Goal: Navigation & Orientation: Find specific page/section

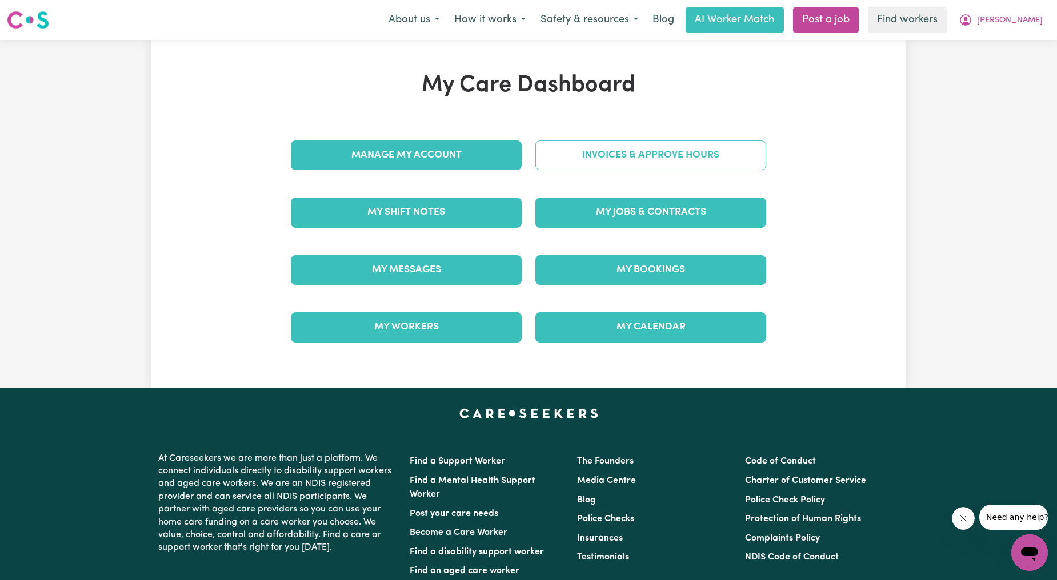
click at [612, 167] on link "Invoices & Approve Hours" at bounding box center [650, 156] width 231 height 30
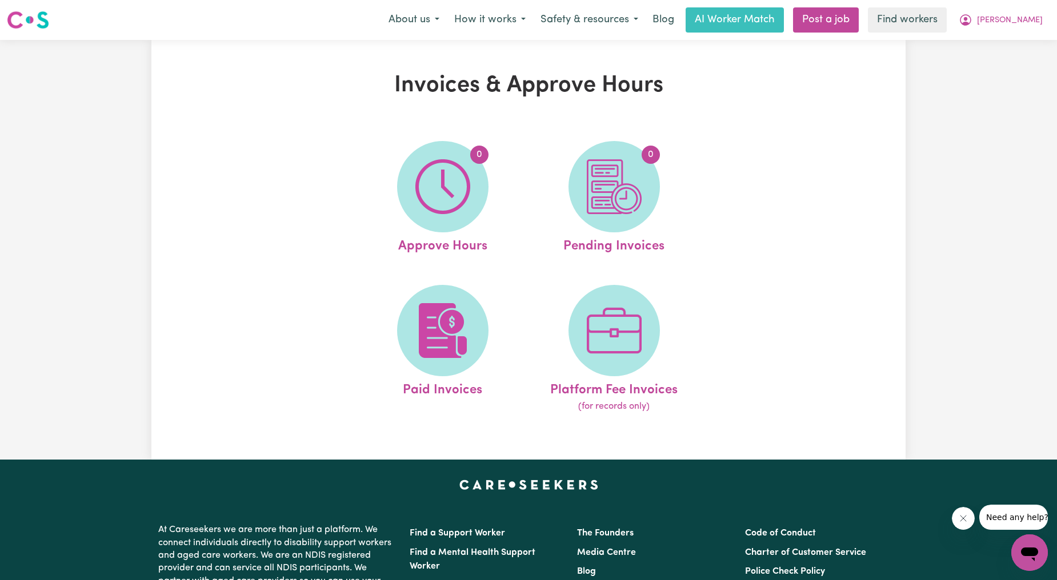
click at [1043, 2] on nav "Menu About us How it works Safety & resources Blog AI Worker Match Post a job F…" at bounding box center [528, 20] width 1057 height 40
click at [1025, 19] on span "[PERSON_NAME]" at bounding box center [1010, 20] width 66 height 13
click at [1000, 41] on link "My Dashboard" at bounding box center [1004, 45] width 90 height 22
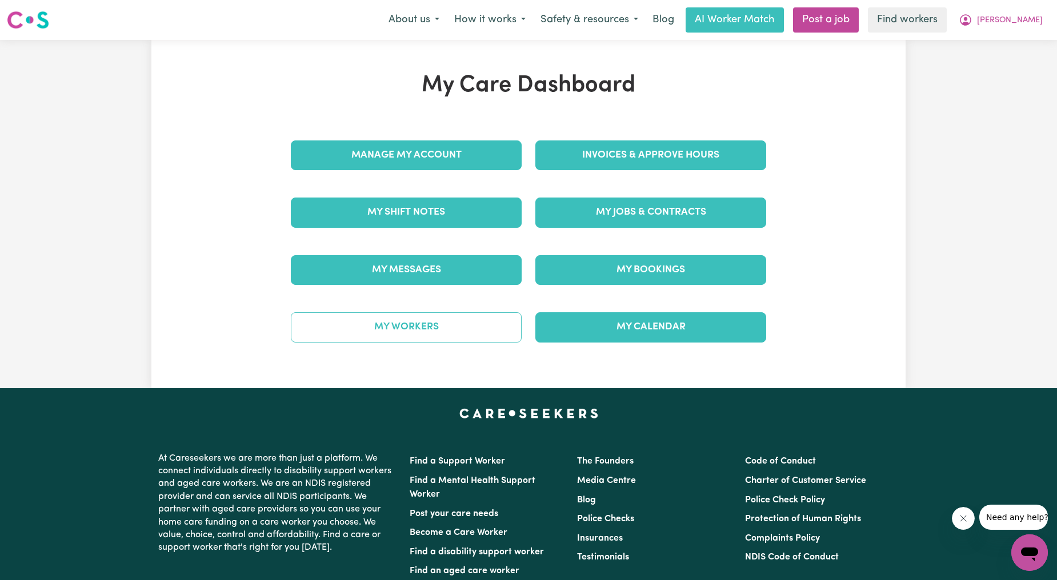
click at [446, 318] on link "My Workers" at bounding box center [406, 327] width 231 height 30
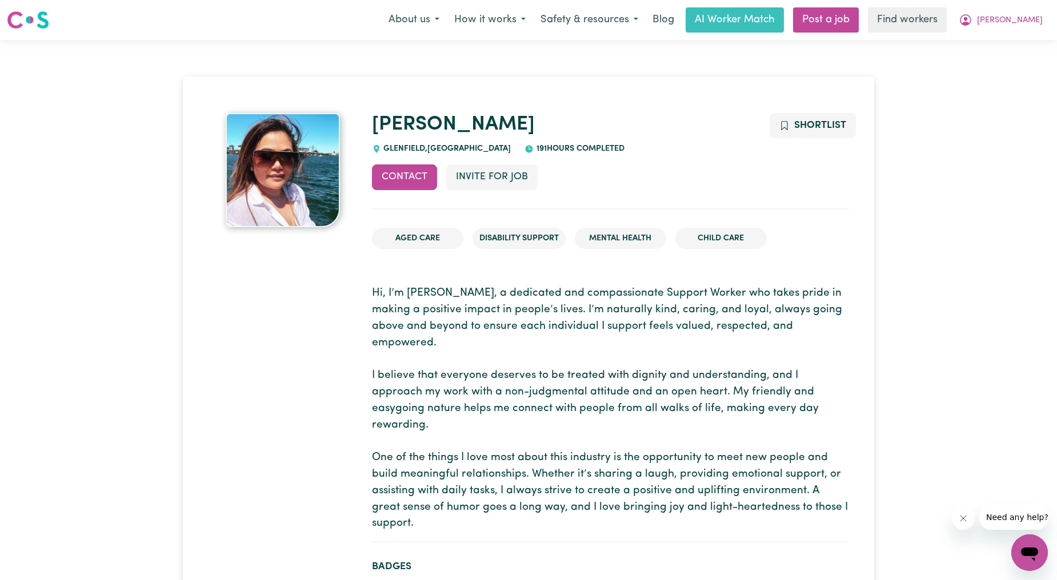
click at [275, 162] on img at bounding box center [283, 170] width 114 height 114
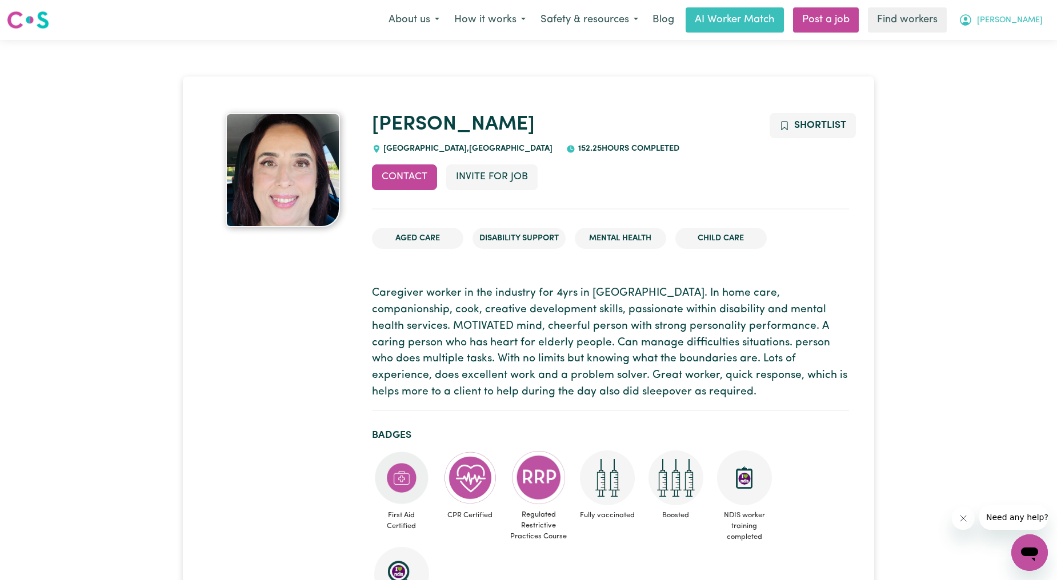
click at [1012, 29] on button "[PERSON_NAME]" at bounding box center [1000, 20] width 99 height 24
click at [988, 74] on link "Logout" at bounding box center [1004, 66] width 90 height 22
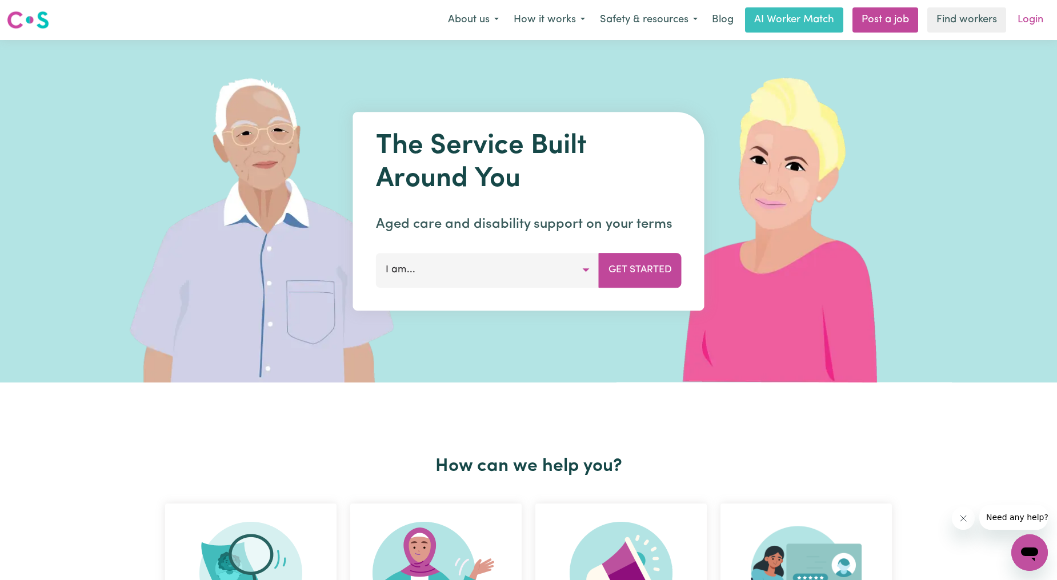
click at [1019, 19] on link "Login" at bounding box center [1030, 19] width 39 height 25
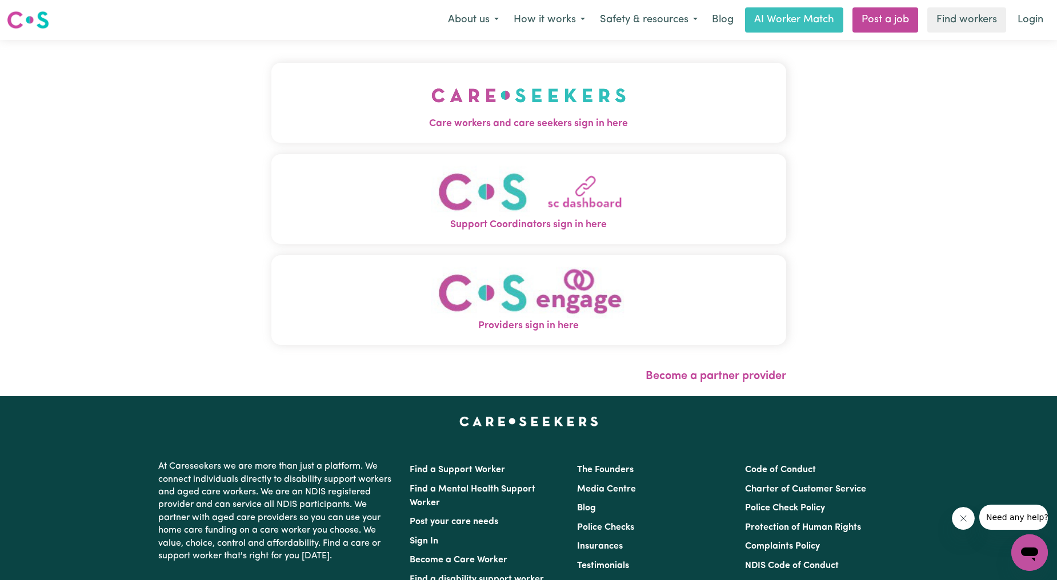
click at [431, 87] on img "Care workers and care seekers sign in here" at bounding box center [528, 95] width 195 height 42
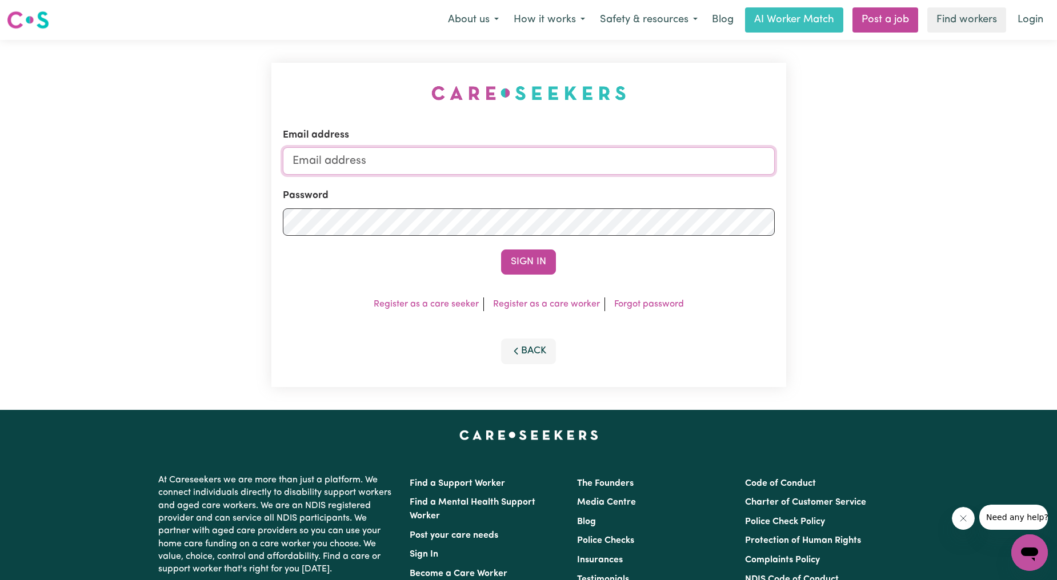
click at [413, 154] on input "Email address" at bounding box center [529, 160] width 492 height 27
drag, startPoint x: 348, startPoint y: 162, endPoint x: 692, endPoint y: 141, distance: 344.0
click at [692, 141] on div "Email address superuser~ethan@careseekers.com.au" at bounding box center [529, 151] width 492 height 47
type input "superuser~angelinecavallaro@careseekers.com.au"
click at [532, 267] on button "Sign In" at bounding box center [528, 262] width 55 height 25
